Goal: Task Accomplishment & Management: Use online tool/utility

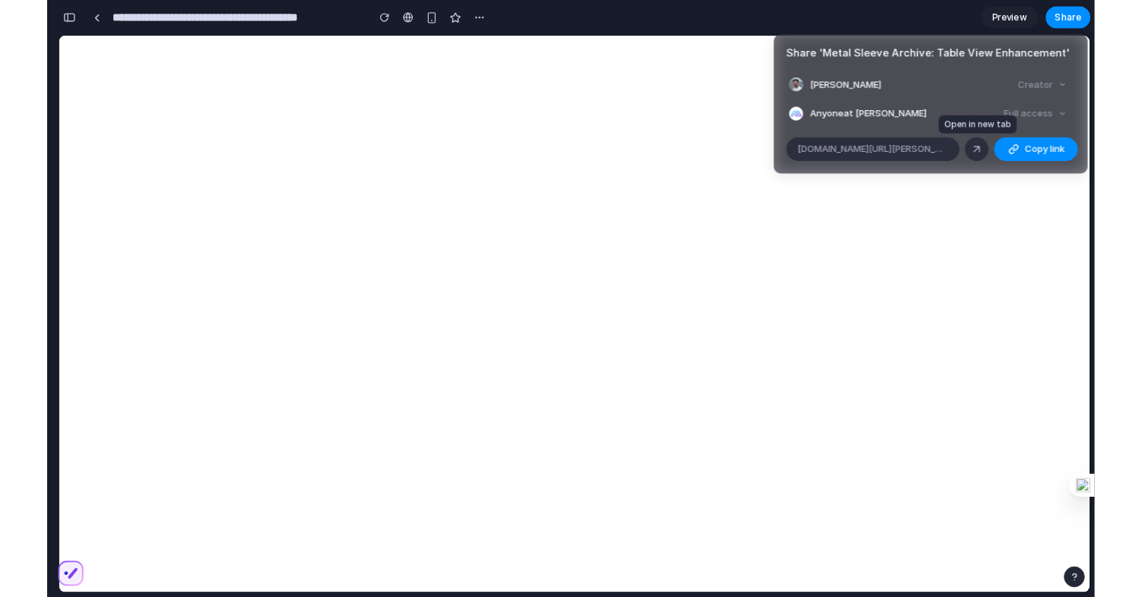
scroll to position [3838, 0]
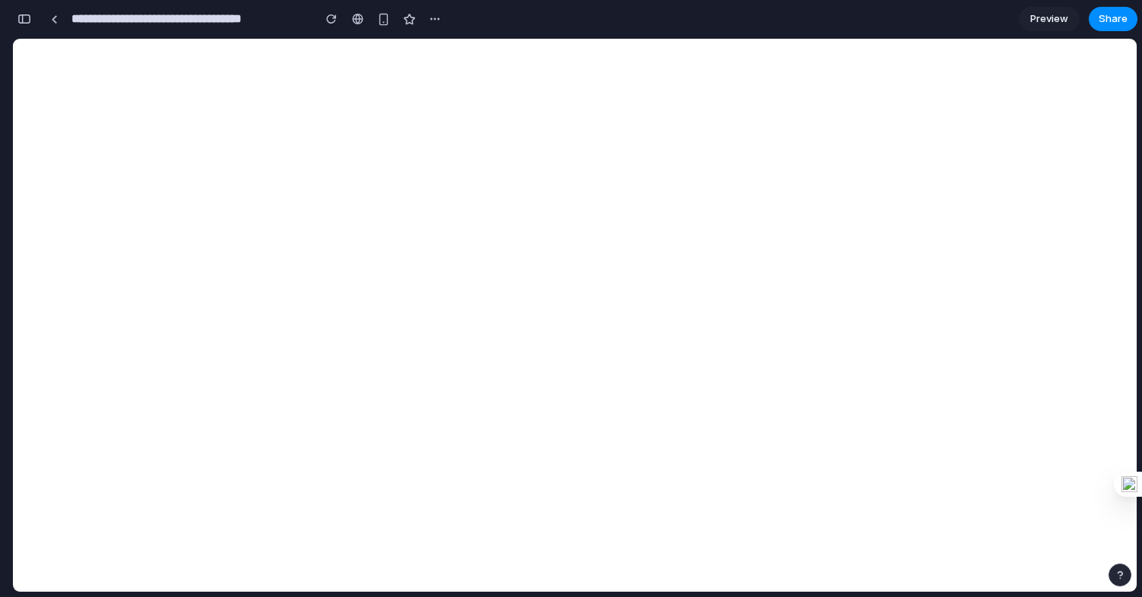
scroll to position [1358, 0]
